Goal: Task Accomplishment & Management: Manage account settings

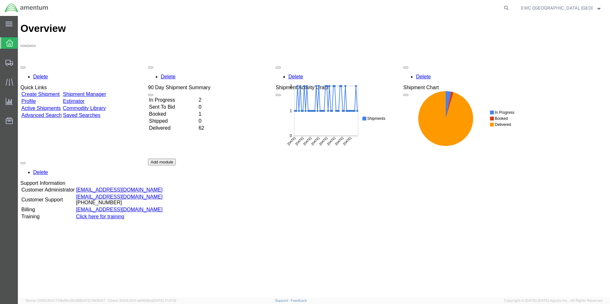
click at [177, 97] on td "In Progress" at bounding box center [173, 100] width 49 height 6
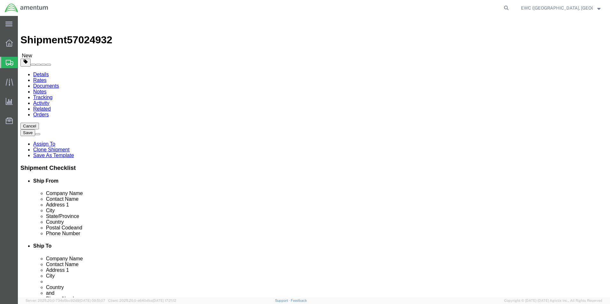
select select "60951"
select select "63333"
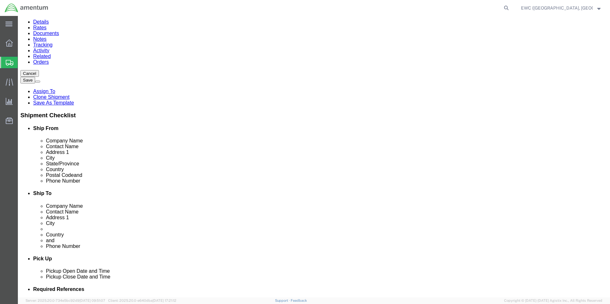
scroll to position [64, 0]
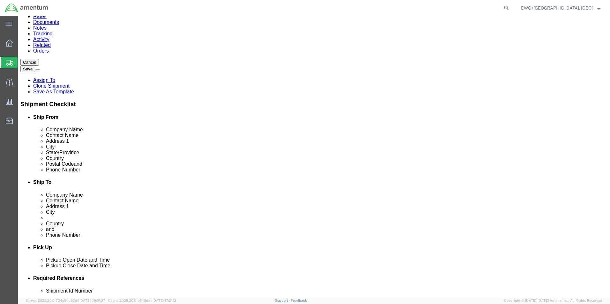
click div "Postal Code"
click input "Postal Code"
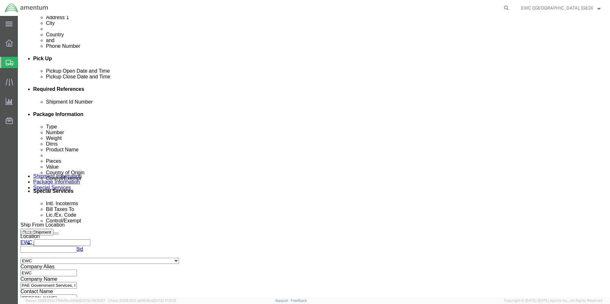
scroll to position [314, 0]
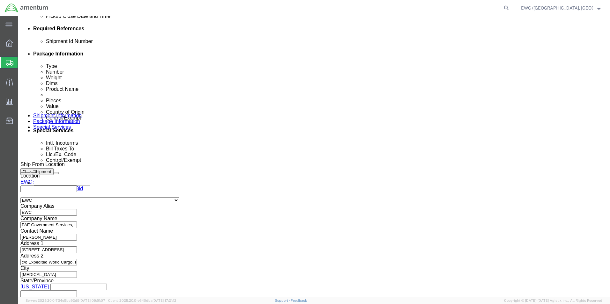
type input "111171"
select select
click button "Continue"
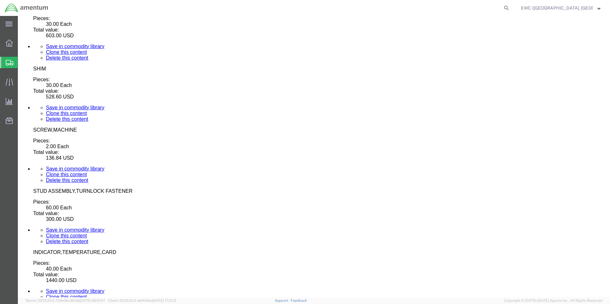
scroll to position [3915, 0]
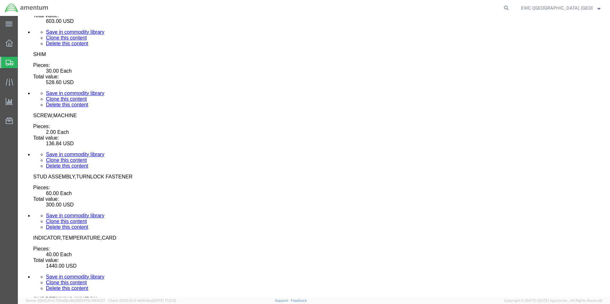
drag, startPoint x: 589, startPoint y: 27, endPoint x: 603, endPoint y: 302, distance: 274.7
click button "Continue"
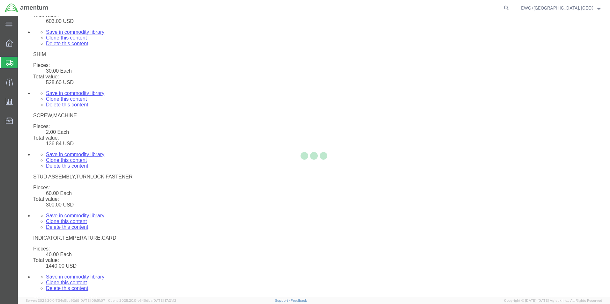
select select
select select "DEPARTMENT"
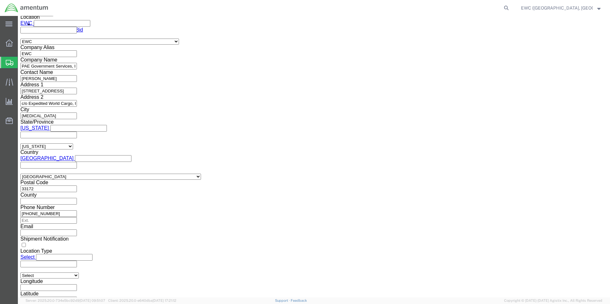
scroll to position [440, 0]
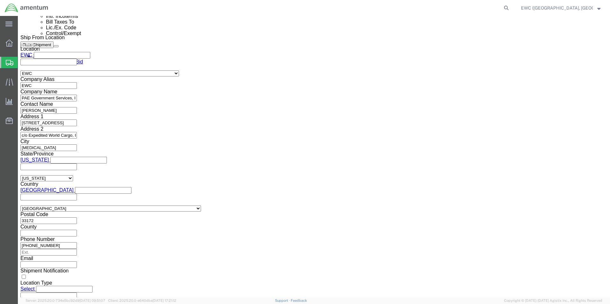
click select "Select AES-Direct EEI Carrier File EEI EEI Exempt"
select select "AESD"
click select "Select AES-Direct EEI Carrier File EEI EEI Exempt"
click input "text"
paste input "X20251009822743"
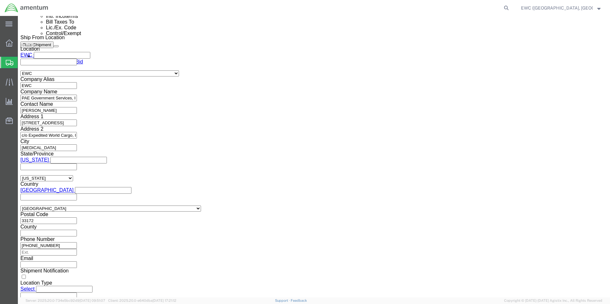
type input "X20251009822743"
click label "EIC"
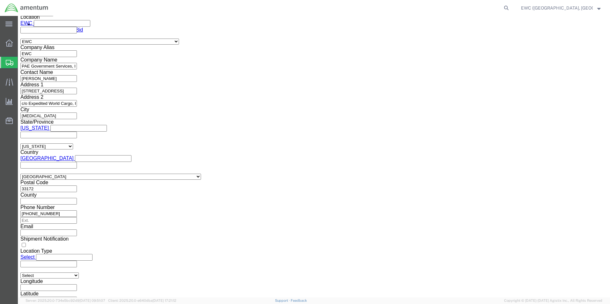
click div "Customs Options"
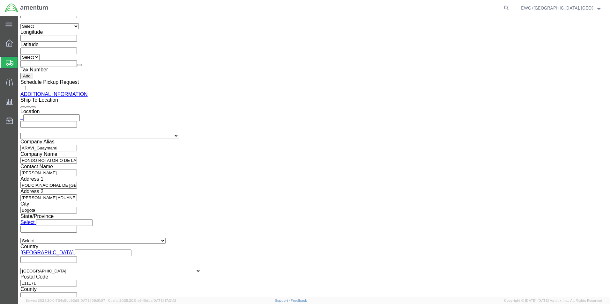
scroll to position [729, 0]
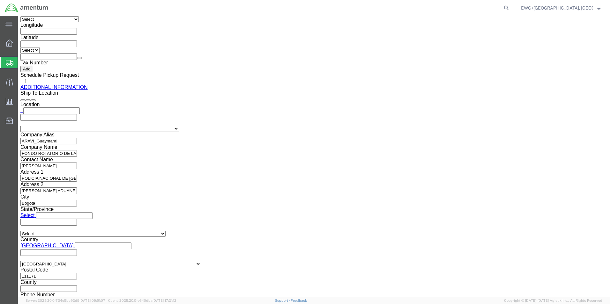
click link "Rate And Send To Bid"
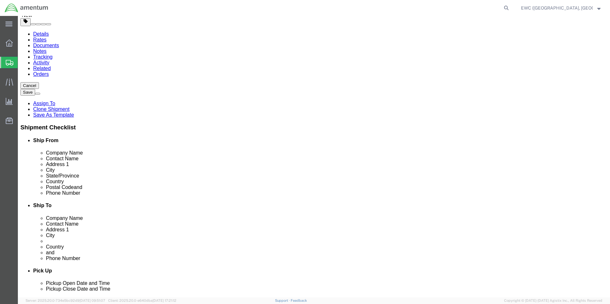
scroll to position [0, 0]
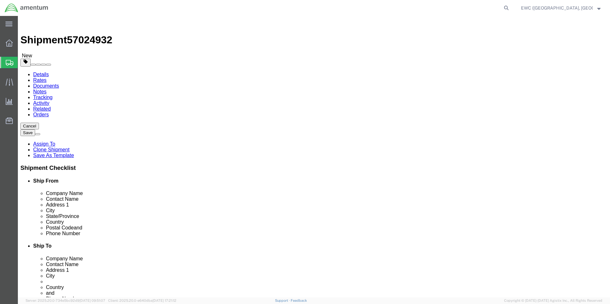
click li "All required fields in content(s) should be filled"
click icon
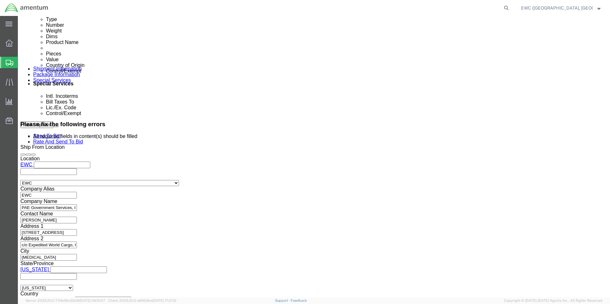
scroll to position [351, 0]
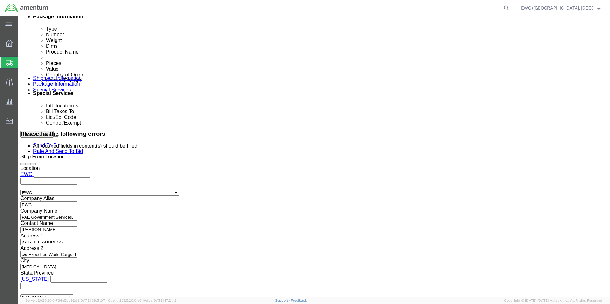
click p "ANTI-ICE VALVE"
click dl "Pieces: 1.00 Each Total value:"
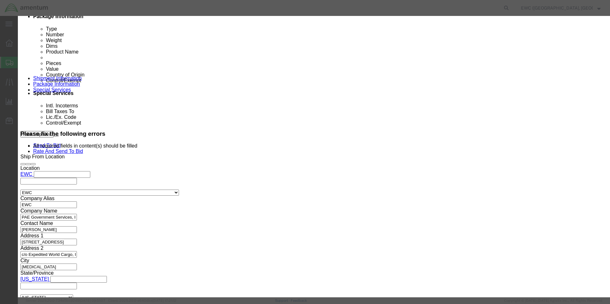
click input "text"
type input "12500"
click textarea
click button "Save & Close"
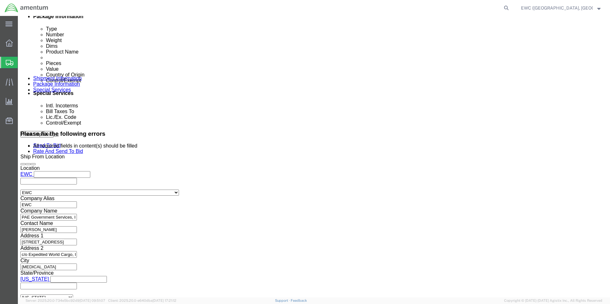
click dd "47.00 Each"
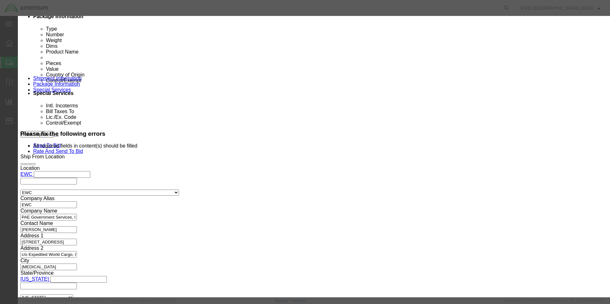
click button "Close"
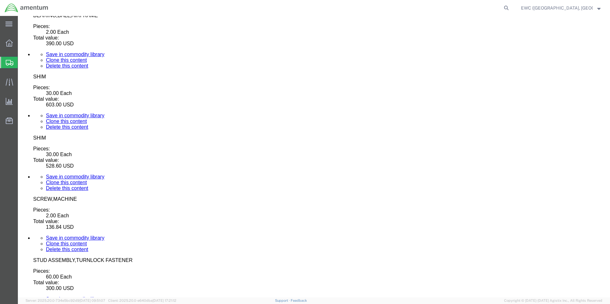
scroll to position [3952, 0]
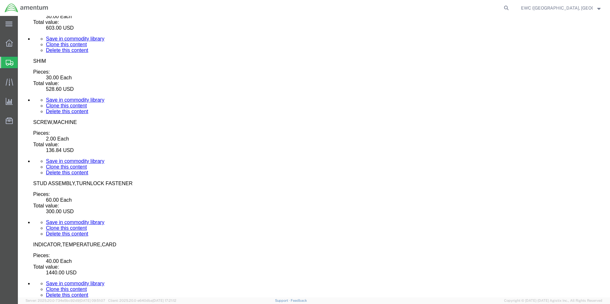
click button "Continue"
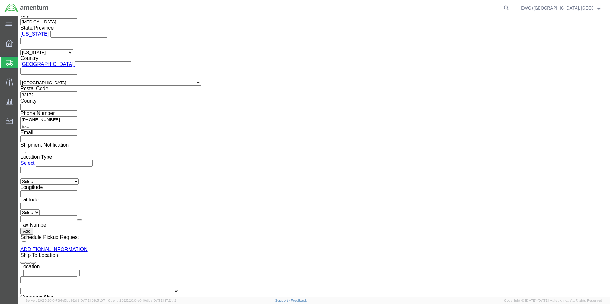
scroll to position [756, 0]
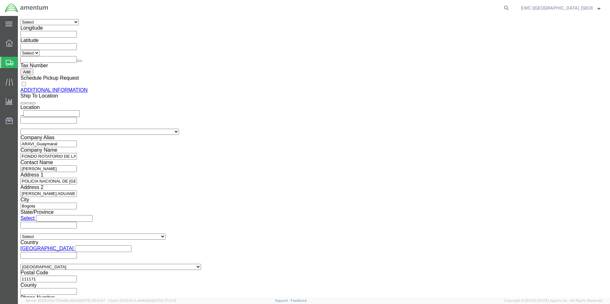
click link "Rate And Send To Bid"
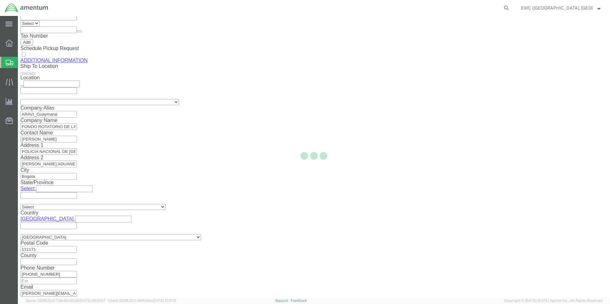
scroll to position [729, 0]
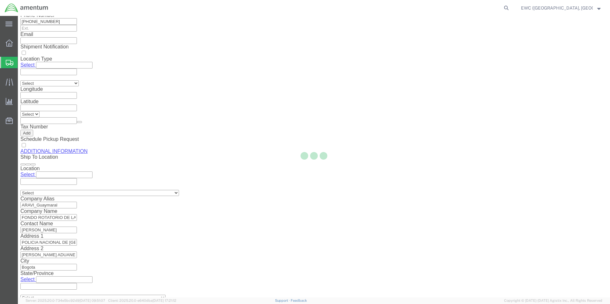
select select "PSNS"
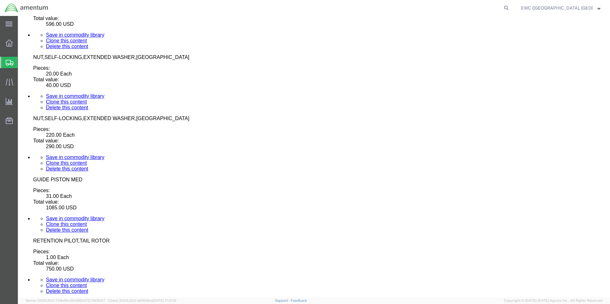
scroll to position [2998, 0]
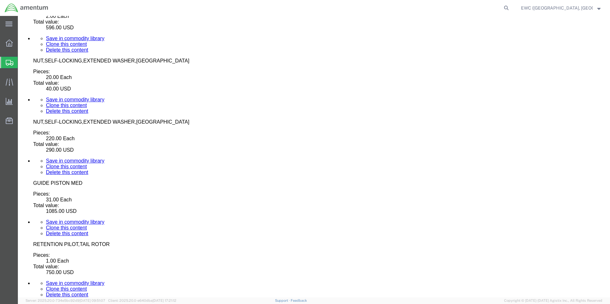
click dd "100.00 Each"
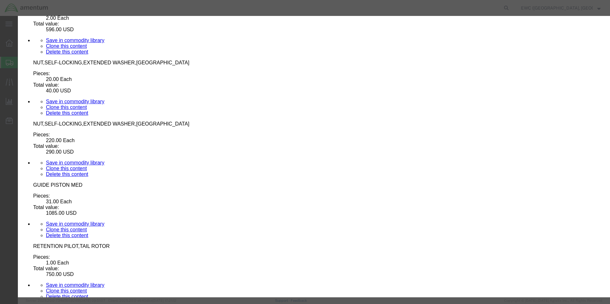
scroll to position [96, 0]
drag, startPoint x: 208, startPoint y: 162, endPoint x: 195, endPoint y: 164, distance: 13.2
drag, startPoint x: 192, startPoint y: 161, endPoint x: 189, endPoint y: 162, distance: 3.2
type input "3"
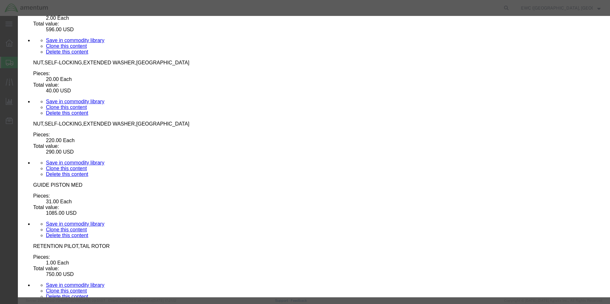
type input "3"
click input "text"
type input "3926.90.9989"
click input "text"
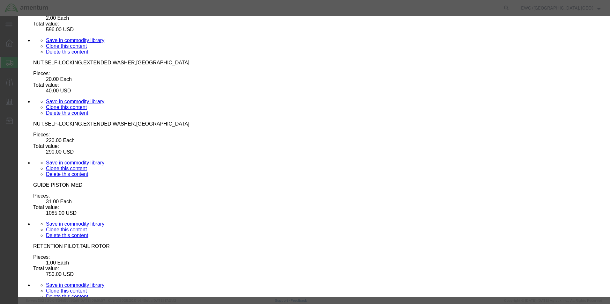
type input "ear99"
click select "Select"
click div "Lic./Ex. Code Select Select AGR-Agricultural APP-Computers APR-Additional Permi…"
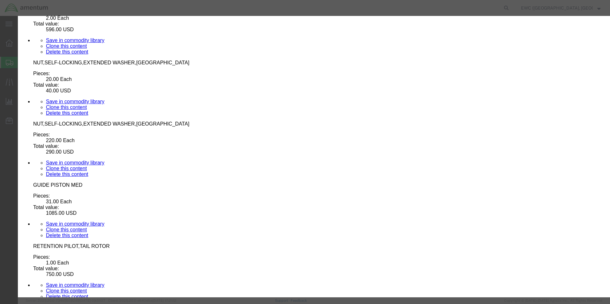
click button "Save & Close"
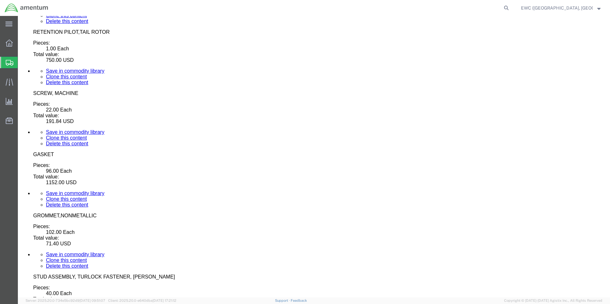
scroll to position [3202, 0]
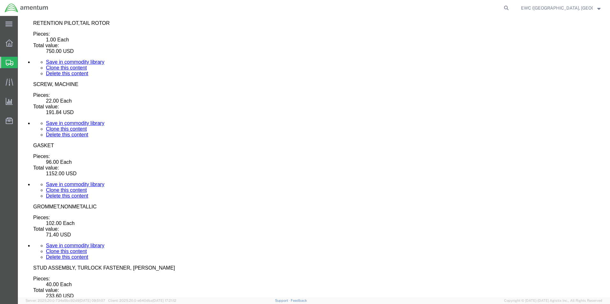
click dd "580.00 USD"
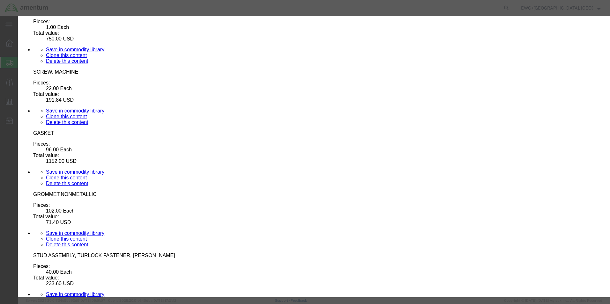
scroll to position [3183, 0]
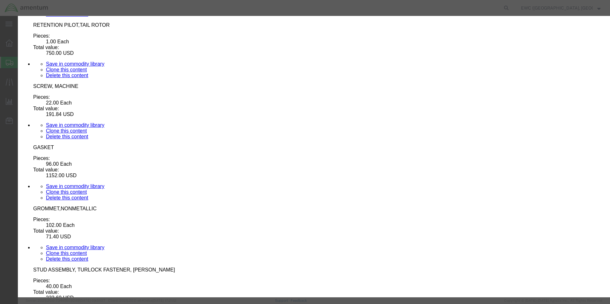
click button "Close"
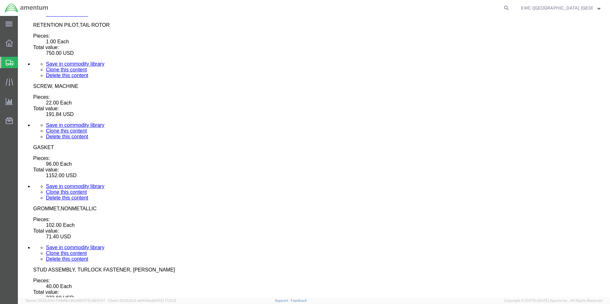
click dt "Pieces:"
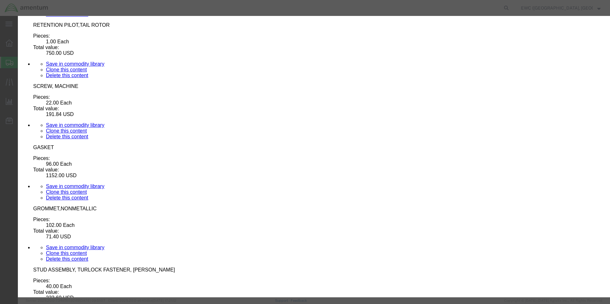
scroll to position [3215, 0]
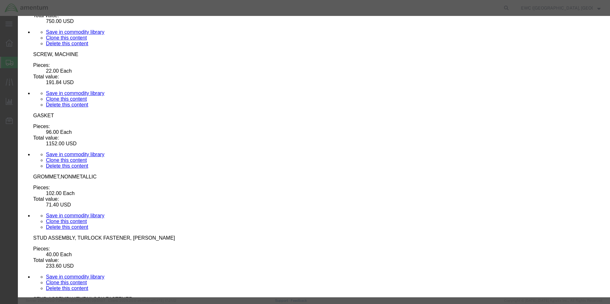
click select "Select ATF BIS DEA EPA FDA FTR ITAR OFAC Other (OPA)"
select select "BIS"
click select "Select ATF BIS DEA EPA FDA FTR ITAR OFAC Other (OPA)"
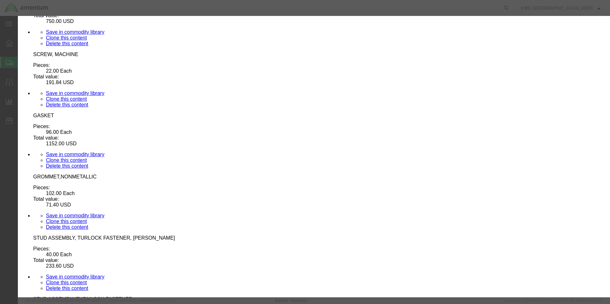
click input "text"
type input "9a991"
click select "Select AGR-Agricultural APP-Computers APR-Additional Permissive Exports AVS-Air…"
select select "NLR"
click select "Select AGR-Agricultural APP-Computers APR-Additional Permissive Exports AVS-Air…"
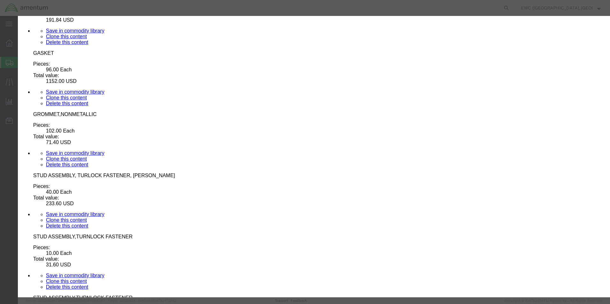
scroll to position [3279, 0]
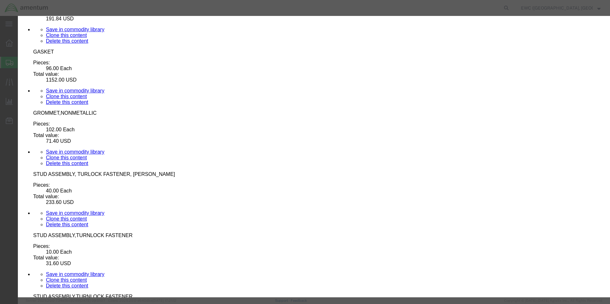
drag, startPoint x: 432, startPoint y: 229, endPoint x: 430, endPoint y: 243, distance: 13.8
drag, startPoint x: 430, startPoint y: 243, endPoint x: 428, endPoint y: 250, distance: 7.1
click button "Save & Close"
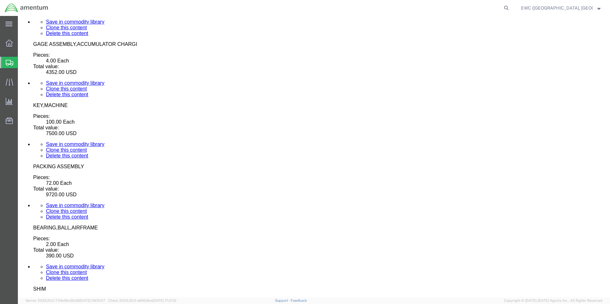
scroll to position [3662, 0]
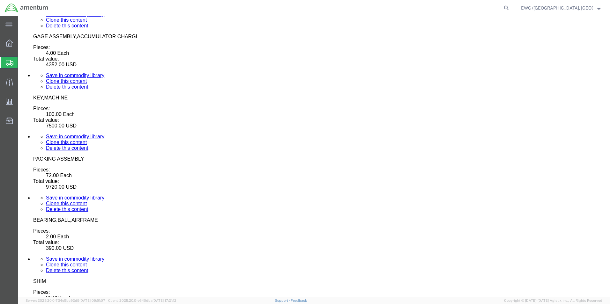
click dd "225.60 USD"
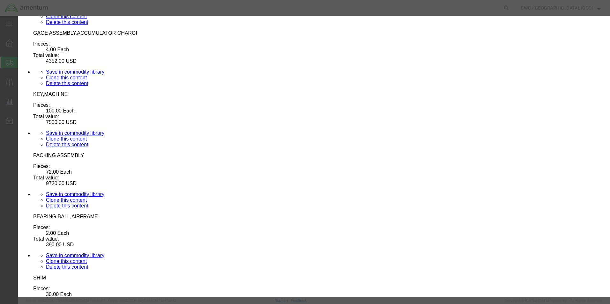
scroll to position [113, 0]
click select "Select 123.11B 123.12 123.13 123.16B1 123.16B2 123.16B3 123.16B4 123.16B5 123.1…"
click select "Select ATF BIS DEA EPA FDA FTR ITAR OFAC Other (OPA)"
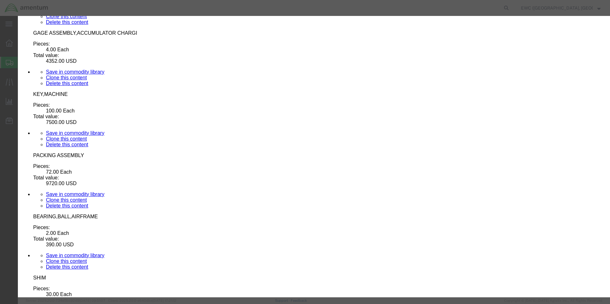
select select "BIS"
click select "Select ATF BIS DEA EPA FDA FTR ITAR OFAC Other (OPA)"
click input "VIII(x)"
type input "V"
click input "text"
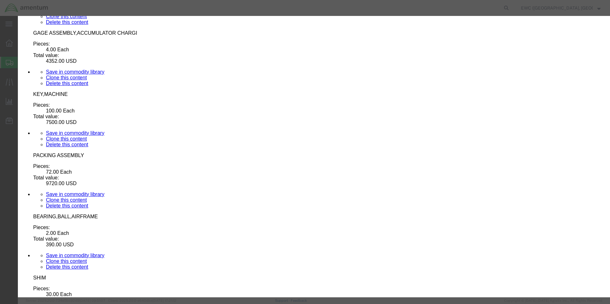
type input "ear99"
click select "Select AGR-Agricultural APP-Computers APR-Additional Permissive Exports AVS-Air…"
select select "NLR"
click select "Select AGR-Agricultural APP-Computers APR-Additional Permissive Exports AVS-Air…"
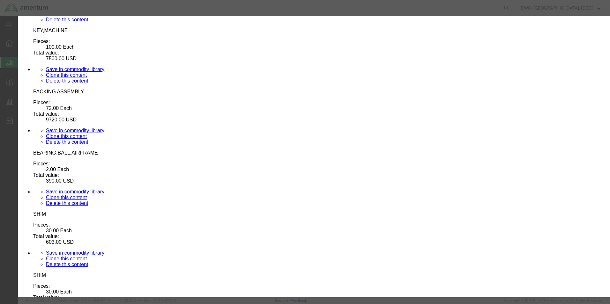
click button "Save & Close"
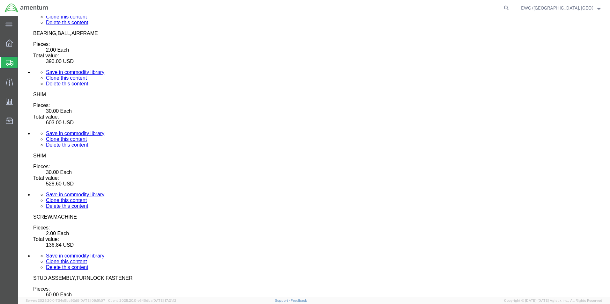
scroll to position [3915, 0]
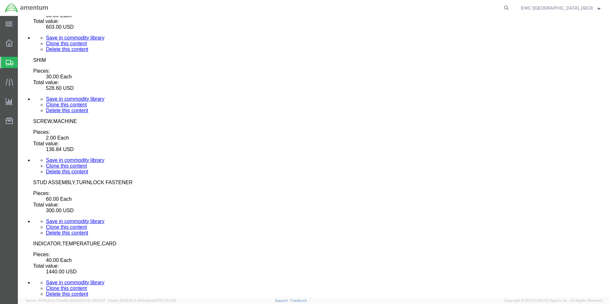
click button "Continue"
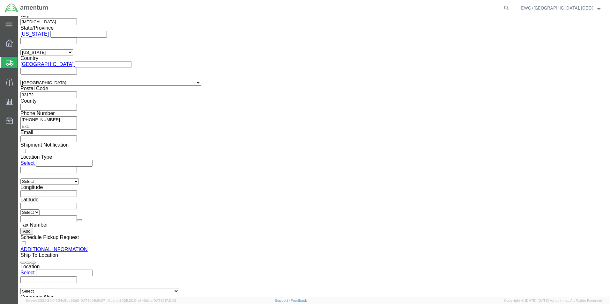
scroll to position [665, 0]
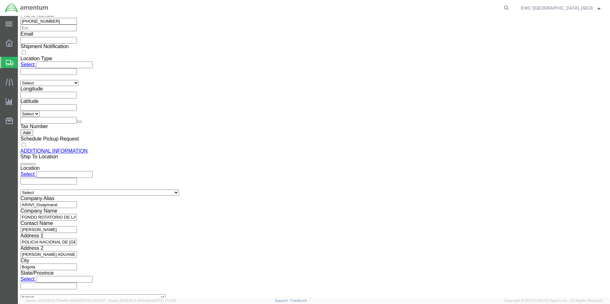
click link "Rate And Send To Bid"
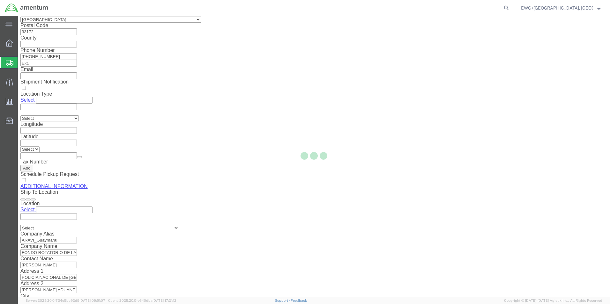
select select "PSNS"
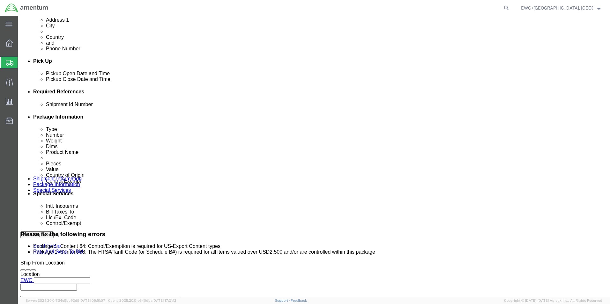
scroll to position [0, 0]
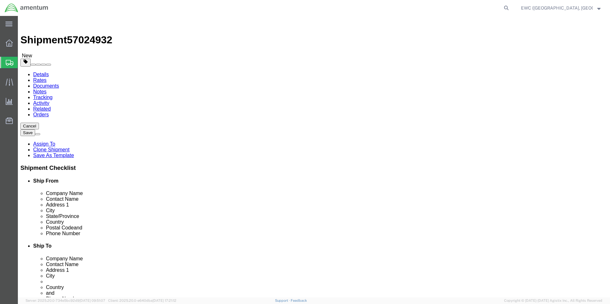
drag, startPoint x: 590, startPoint y: 26, endPoint x: 598, endPoint y: 3, distance: 24.7
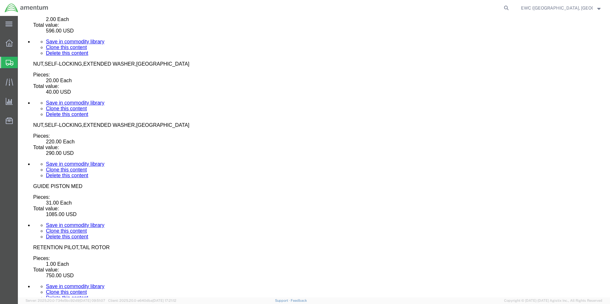
click dd "100.00 Each"
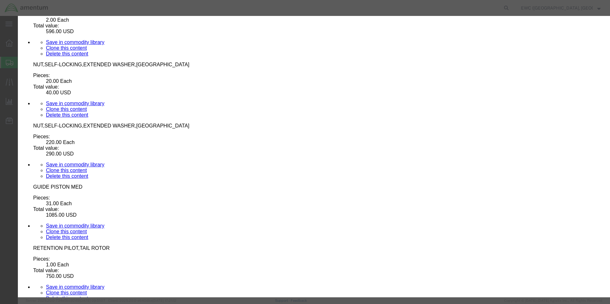
scroll to position [113, 0]
click select "Select ATF BIS DEA EPA FDA FTR ITAR OFAC Other (OPA)"
select select "BIS"
click select "Select ATF BIS DEA EPA FDA FTR ITAR OFAC Other (OPA)"
click select "Select AGR-Agricultural APP-Computers APR-Additional Permissive Exports AVS-Air…"
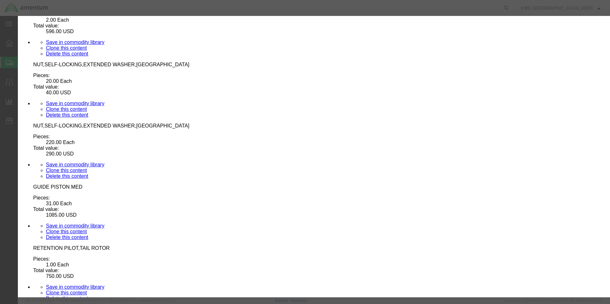
select select "NLR"
click select "Select AGR-Agricultural APP-Computers APR-Additional Permissive Exports AVS-Air…"
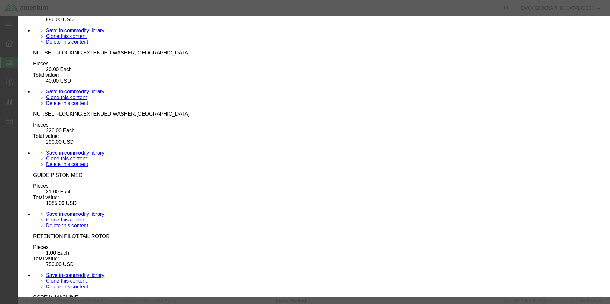
scroll to position [2992, 0]
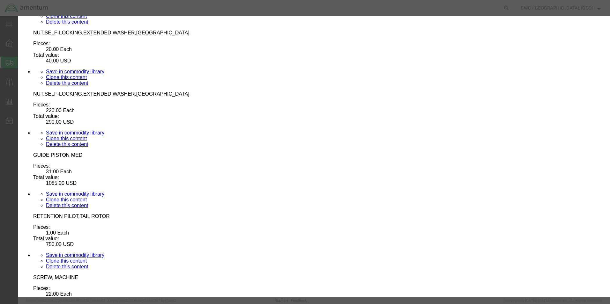
click button "Save & Close"
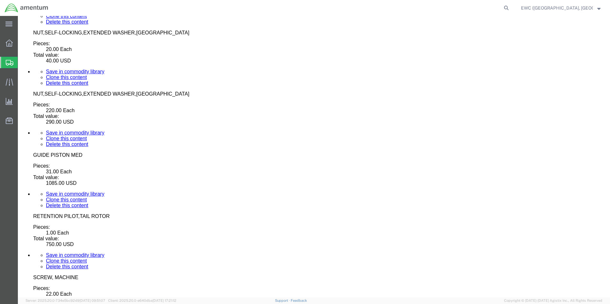
drag, startPoint x: 535, startPoint y: 257, endPoint x: 233, endPoint y: 137, distance: 324.9
click link "Rate And Send To Bid"
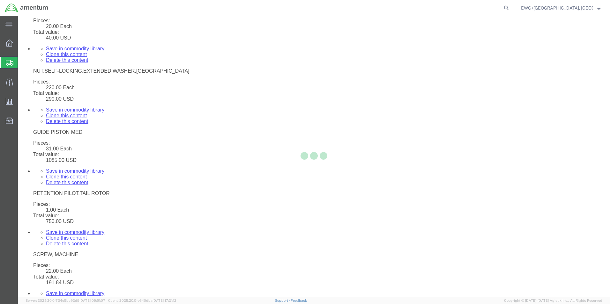
select select "PSNS"
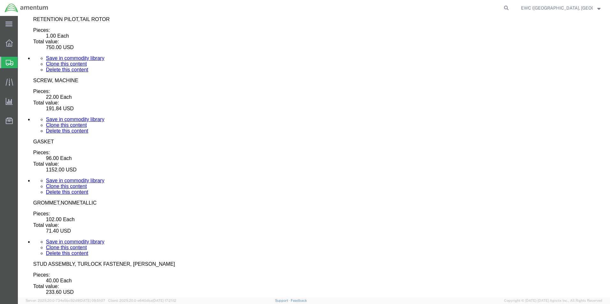
scroll to position [3190, 0]
click dd "10.00 Each"
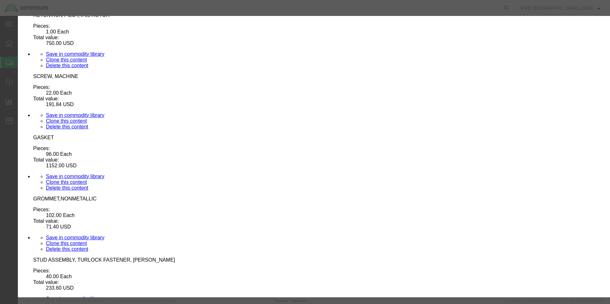
scroll to position [113, 0]
click input "text"
type input "9405.41.6000"
click button "Save & Close"
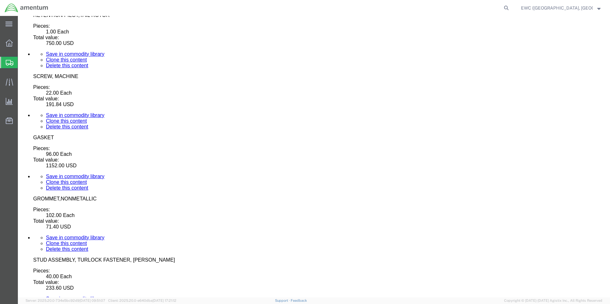
drag, startPoint x: 536, startPoint y: 259, endPoint x: 10, endPoint y: 81, distance: 555.9
click link "Rate And Send To Bid"
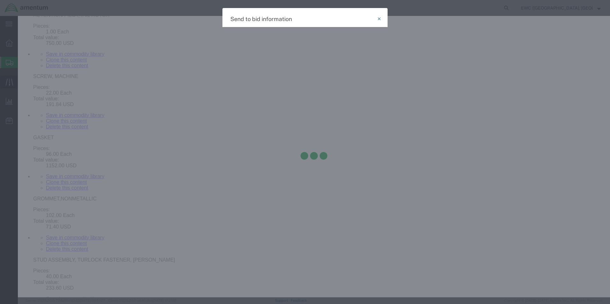
select select "AIR"
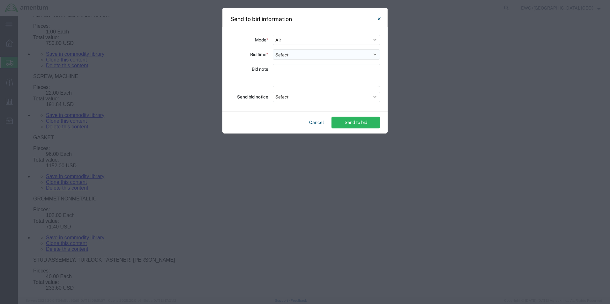
click at [331, 55] on select "Select 30 Min (Rush) 1 Hour (Rush) 2 Hours (Rush) 4 Hours (Rush) 8 Hours (Rush)…" at bounding box center [326, 54] width 107 height 10
select select "0.5"
click at [273, 49] on select "Select 30 Min (Rush) 1 Hour (Rush) 2 Hours (Rush) 4 Hours (Rush) 8 Hours (Rush)…" at bounding box center [326, 54] width 107 height 10
click at [289, 70] on textarea at bounding box center [326, 75] width 107 height 23
type textarea "a"
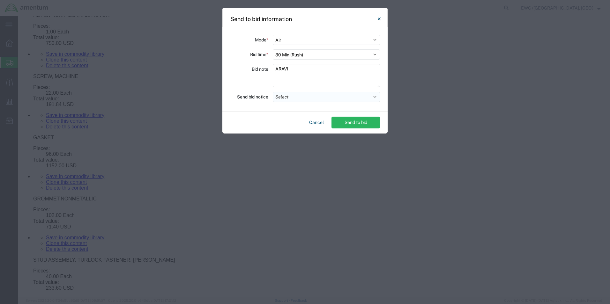
type textarea "ARAVI"
click at [299, 99] on button "Select" at bounding box center [326, 97] width 107 height 10
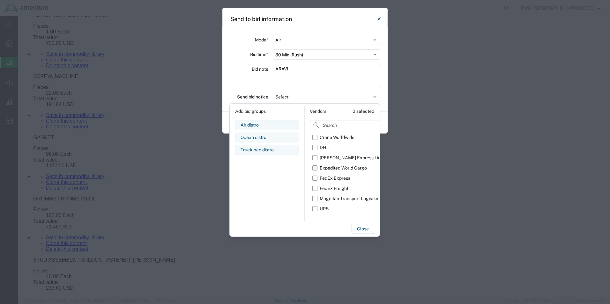
click at [317, 166] on label "Expedited World Cargo" at bounding box center [348, 168] width 73 height 10
click at [0, 0] on input "Expedited World Cargo" at bounding box center [0, 0] width 0 height 0
click at [360, 229] on button "Close" at bounding box center [362, 229] width 23 height 10
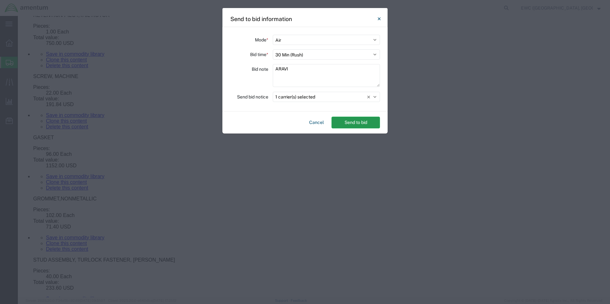
click at [348, 121] on button "Send to bid" at bounding box center [355, 123] width 48 height 12
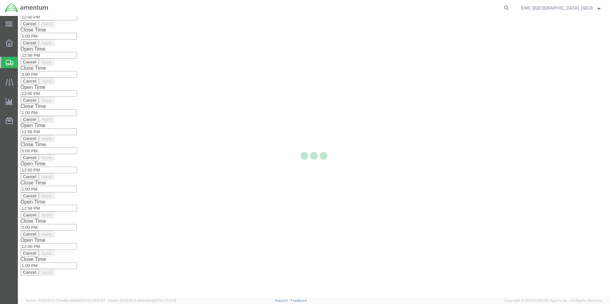
scroll to position [0, 0]
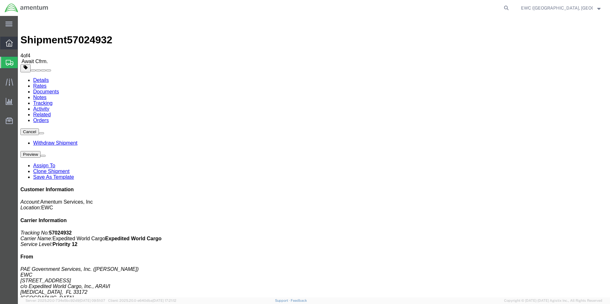
click at [9, 43] on icon at bounding box center [9, 43] width 7 height 7
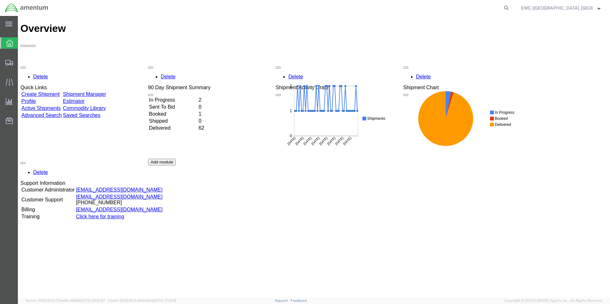
click at [597, 11] on button "EWC (Miami, FL) ARAVI Program" at bounding box center [561, 8] width 80 height 8
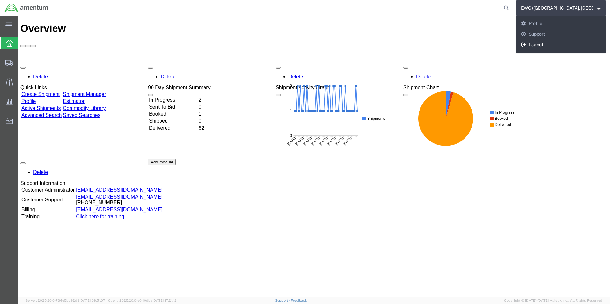
click at [551, 44] on link "Logout" at bounding box center [560, 45] width 89 height 11
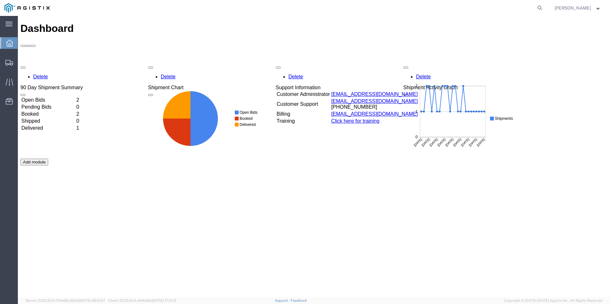
click at [47, 111] on td "Booked" at bounding box center [48, 114] width 54 height 6
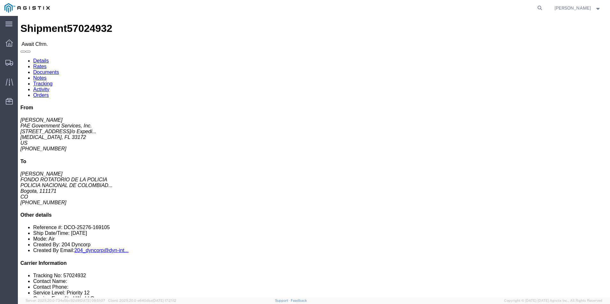
click link "Confirm"
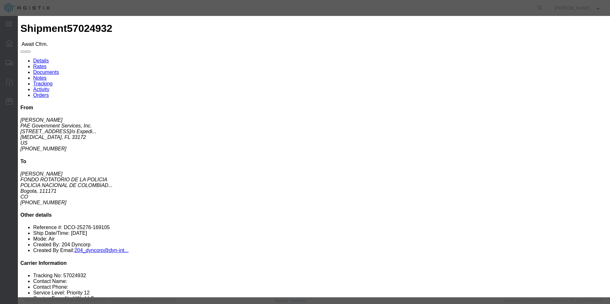
click input "text"
type input "406-06569032"
click input "text"
type input "[PERSON_NAME]"
drag, startPoint x: 213, startPoint y: 76, endPoint x: 250, endPoint y: 75, distance: 36.4
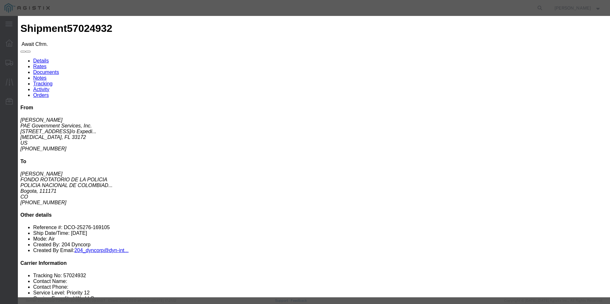
click input "406-06569032"
click input "text"
paste input "406-06569032"
type input "406-06569032"
click input "text"
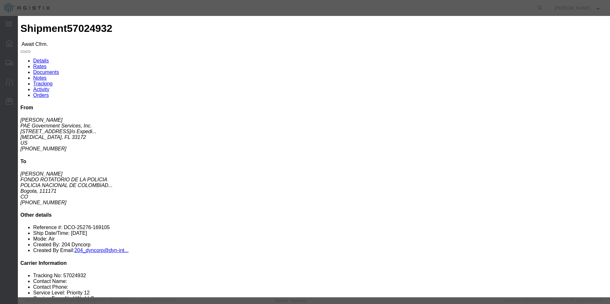
type input "3053925085"
click div "Confirmation Details Use my profile Bill of Lading Number 406-06569032 Person M…"
click input "[DATE]"
click td "10"
type input "[DATE]"
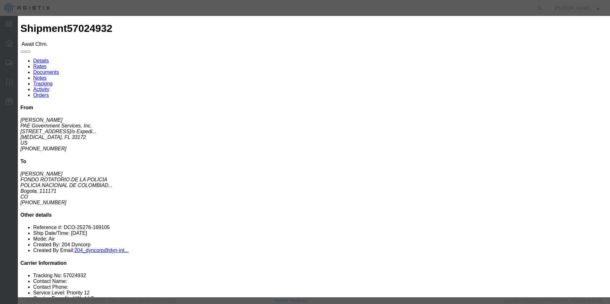
click select "Select Midnight 1 am 2 am 3 am 4 am 5 am 6 am 7 am 8 am 9 am 10 am 11 am 12 Noo…"
select select
click select "Select Midnight 1 am 2 am 3 am 4 am 5 am 6 am 7 am 8 am 9 am 10 am 11 am 12 Noo…"
click button "Submit"
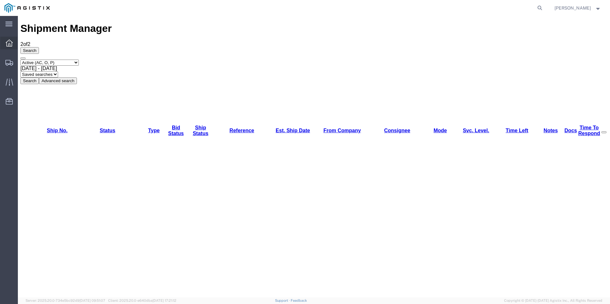
click at [9, 46] on icon at bounding box center [9, 43] width 7 height 7
